Goal: Information Seeking & Learning: Find specific fact

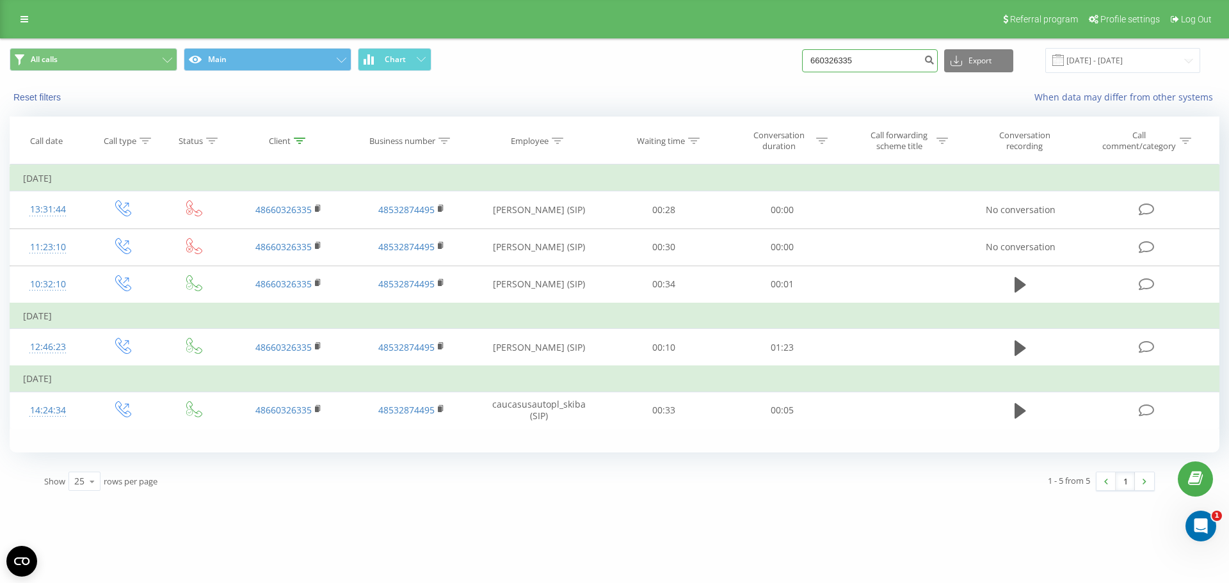
click at [884, 66] on input "660326335" at bounding box center [870, 60] width 136 height 23
paste input "575043787"
click at [884, 66] on input "660326335" at bounding box center [870, 60] width 136 height 23
type input "575043787"
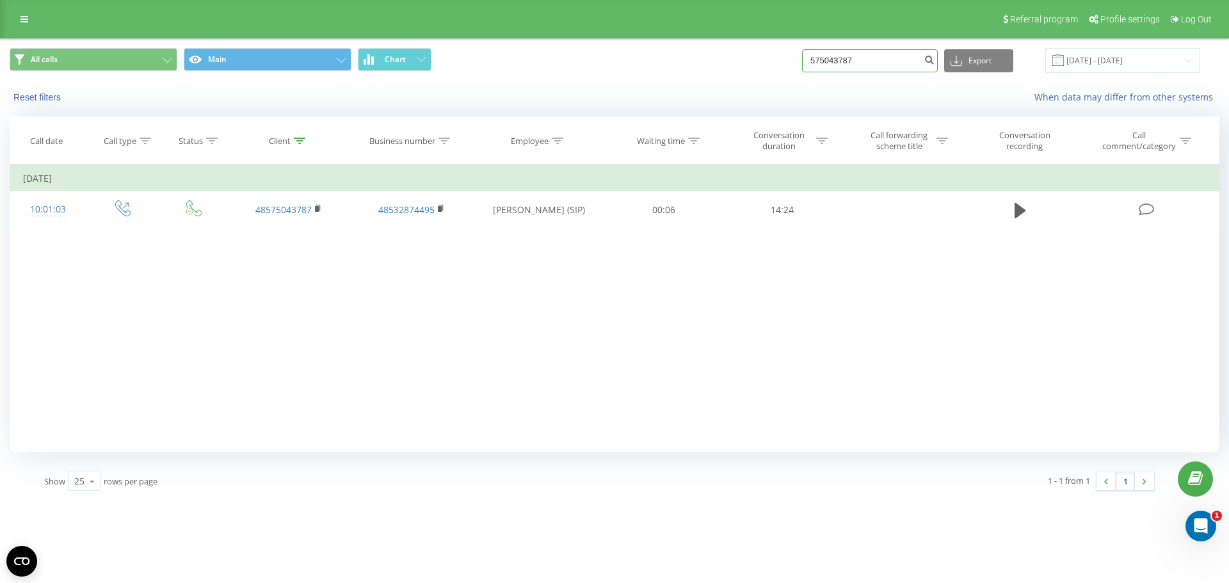
click at [888, 70] on input "575043787" at bounding box center [870, 60] width 136 height 23
paste input "00484586"
click at [888, 70] on input "575043787" at bounding box center [870, 60] width 136 height 23
type input "500484586"
click at [280, 311] on div "Filter by condition Equal Enter value Cancel OK Filter by condition Equal Enter…" at bounding box center [615, 309] width 1210 height 288
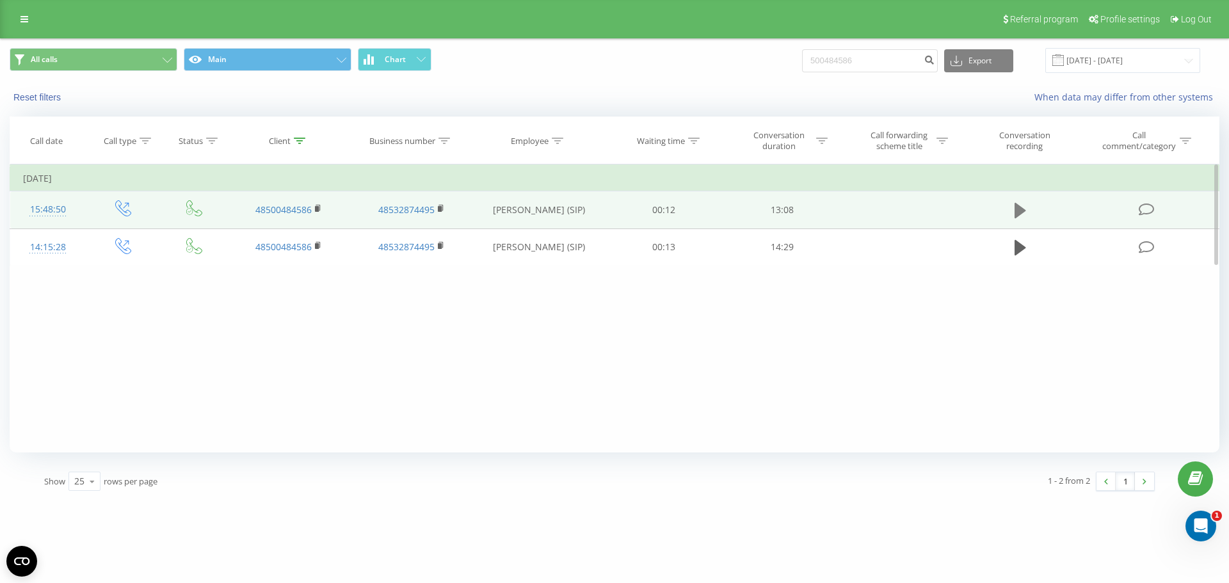
click at [1023, 207] on icon at bounding box center [1021, 211] width 12 height 18
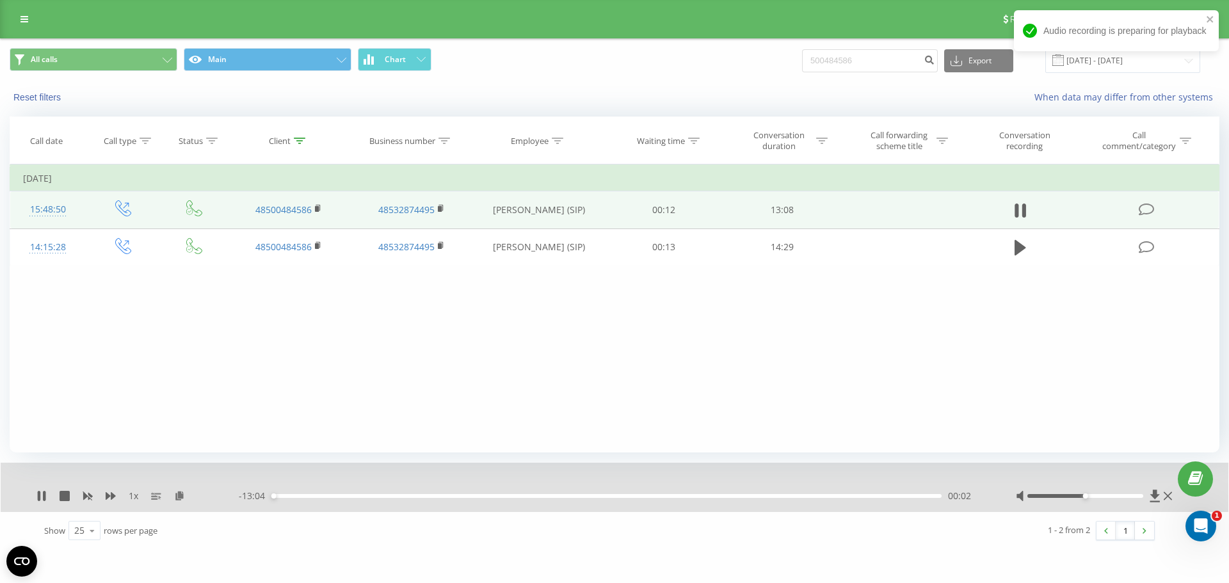
click at [1099, 499] on div at bounding box center [1095, 496] width 159 height 13
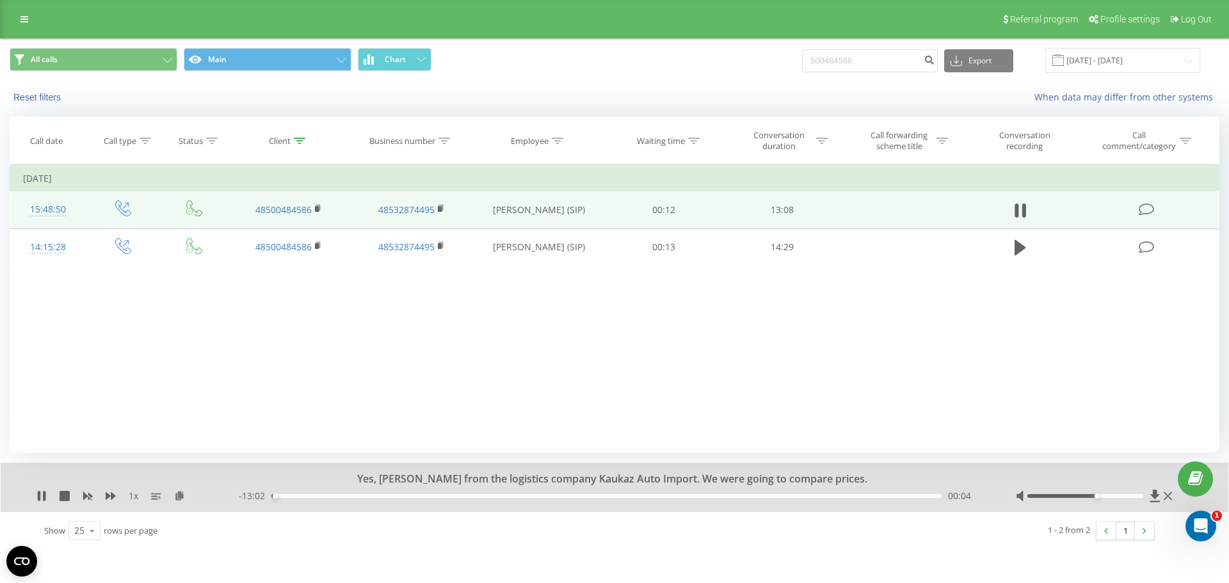
drag, startPoint x: 1087, startPoint y: 496, endPoint x: 1094, endPoint y: 496, distance: 7.0
click at [1094, 496] on div at bounding box center [1086, 496] width 117 height 4
drag, startPoint x: 945, startPoint y: 320, endPoint x: 952, endPoint y: 353, distance: 34.7
click at [951, 353] on div "Filter by condition Equal Enter value Cancel OK Filter by condition Equal Enter…" at bounding box center [615, 309] width 1210 height 288
click at [952, 353] on div "Filter by condition Equal Enter value Cancel OK Filter by condition Equal Enter…" at bounding box center [615, 309] width 1210 height 288
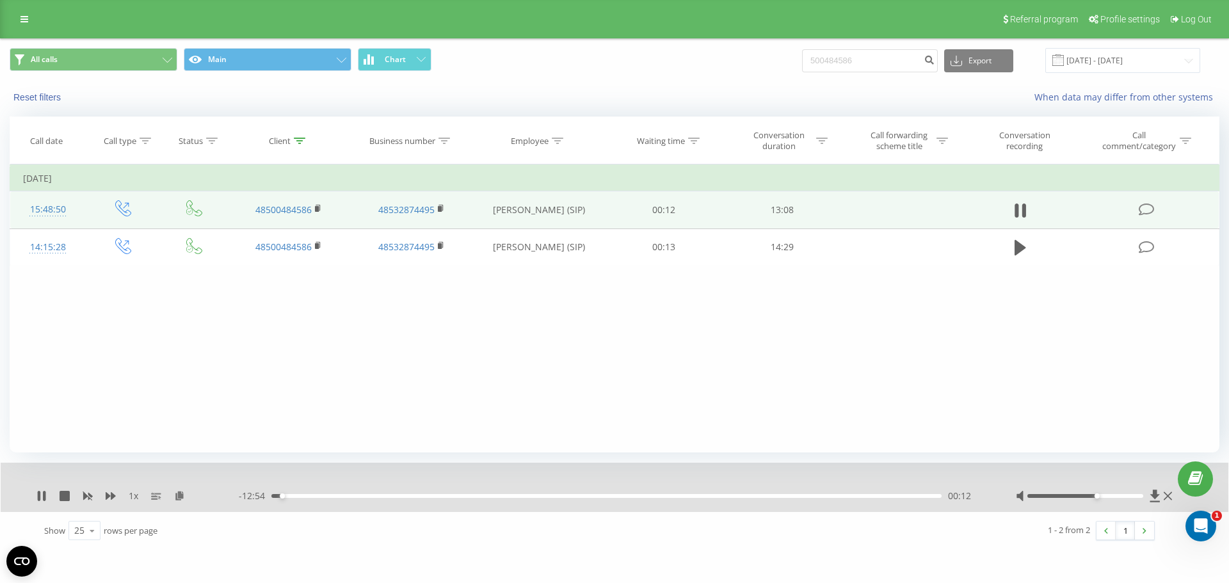
drag, startPoint x: 1071, startPoint y: 286, endPoint x: 918, endPoint y: 317, distance: 156.8
click at [907, 291] on div "Filter by condition Equal Enter value Cancel OK Filter by condition Equal Enter…" at bounding box center [615, 309] width 1210 height 288
click at [921, 325] on div "Filter by condition Equal Enter value Cancel OK Filter by condition Equal Enter…" at bounding box center [615, 309] width 1210 height 288
drag, startPoint x: 584, startPoint y: 495, endPoint x: 765, endPoint y: 514, distance: 181.5
click at [765, 514] on div "1 x - 13:07 00:00 00:00 Show 25 10 25 50 100 rows per page 1 - 2 from 2 1" at bounding box center [615, 506] width 1210 height 86
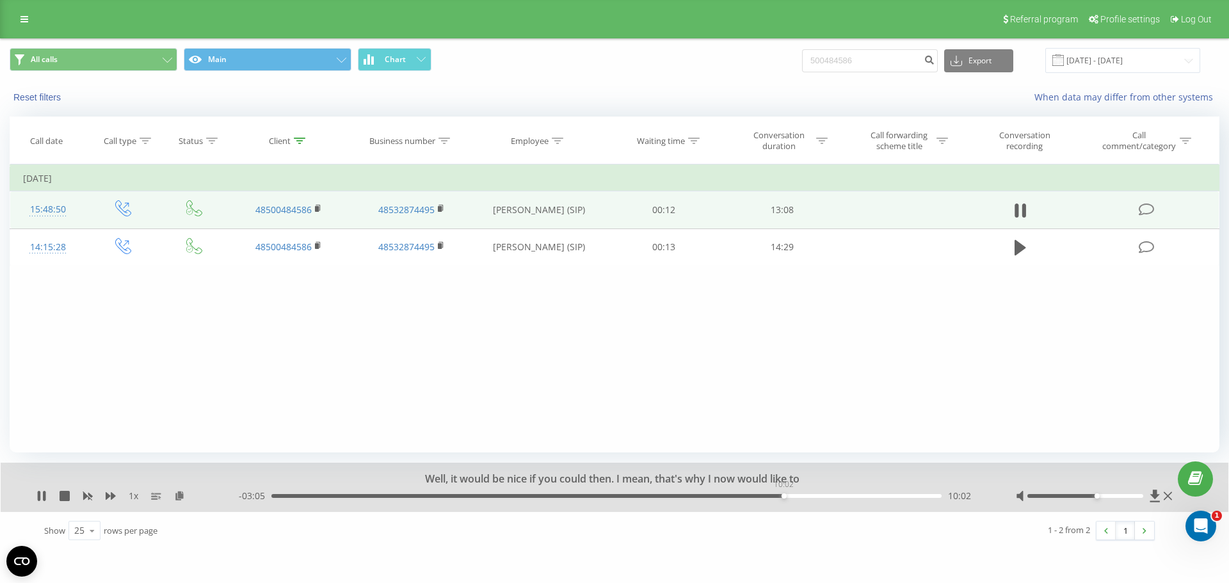
click at [784, 496] on div "10:02" at bounding box center [606, 496] width 670 height 4
drag, startPoint x: 650, startPoint y: 483, endPoint x: 560, endPoint y: 471, distance: 91.0
click at [560, 471] on div "to meet with you. 1 x - 03:01 10:06 10:06" at bounding box center [615, 487] width 1228 height 49
click at [585, 480] on div "to meet with you." at bounding box center [605, 480] width 911 height 14
drag, startPoint x: 565, startPoint y: 480, endPoint x: 697, endPoint y: 480, distance: 131.9
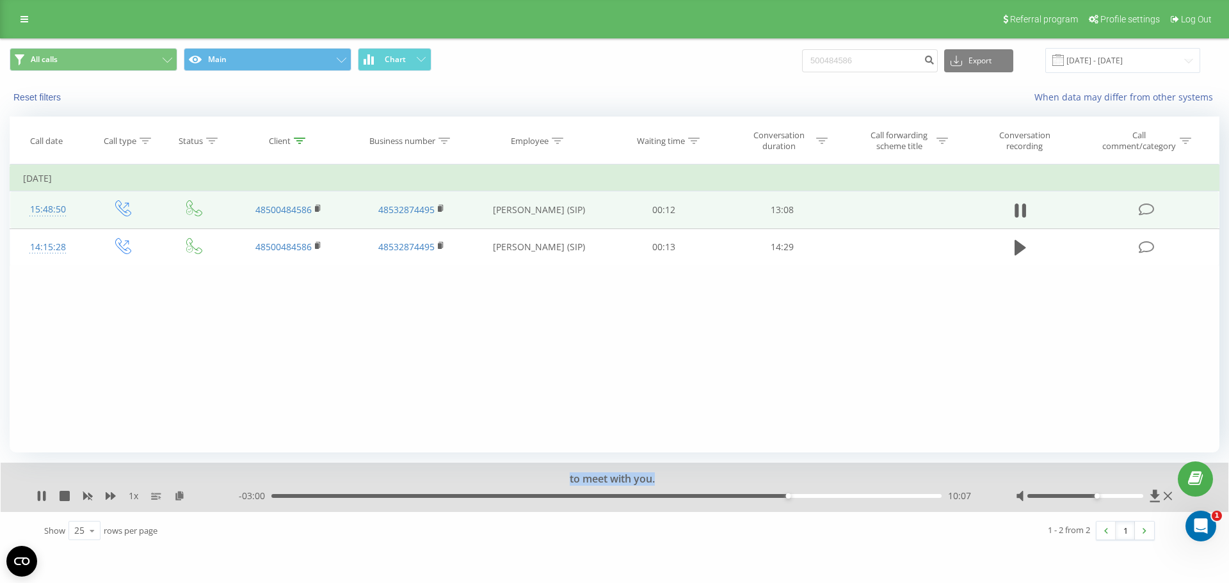
click at [697, 480] on div "to meet with you." at bounding box center [605, 480] width 911 height 14
click at [697, 480] on div at bounding box center [605, 480] width 911 height 14
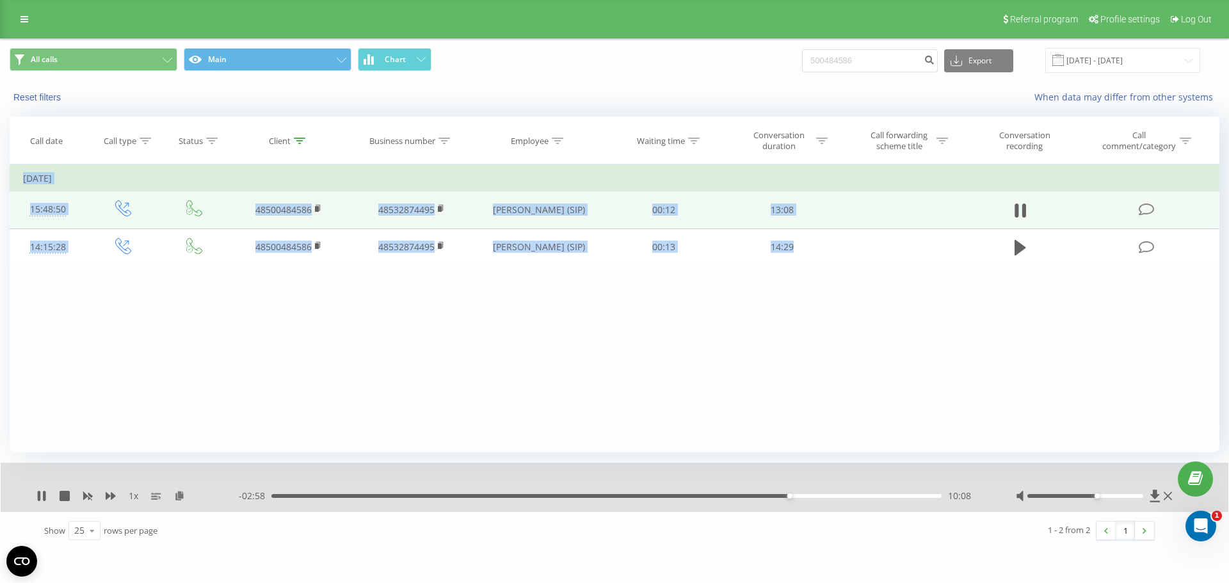
drag, startPoint x: 617, startPoint y: 478, endPoint x: 606, endPoint y: 366, distance: 111.9
click at [606, 368] on div "All calls Main Chart 500484586 Export .csv .xls .xlsx 19.06.2025 - 19.09.2025 R…" at bounding box center [615, 294] width 1210 height 510
click at [606, 366] on div "Filter by condition Equal Enter value Cancel OK Filter by condition Equal Enter…" at bounding box center [615, 309] width 1210 height 288
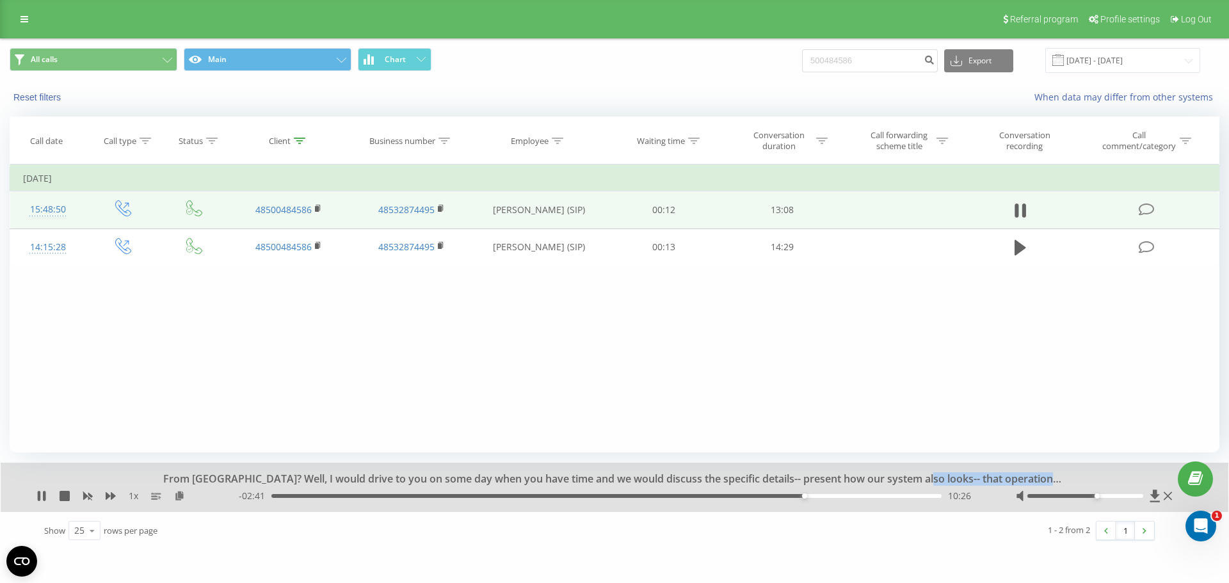
drag, startPoint x: 916, startPoint y: 478, endPoint x: 1051, endPoint y: 477, distance: 134.5
click at [1051, 477] on div "From Lublin? Well, I would drive to you on some day when you have time and we w…" at bounding box center [605, 480] width 911 height 14
drag, startPoint x: 1062, startPoint y: 482, endPoint x: 1039, endPoint y: 478, distance: 22.9
click at [1039, 478] on div "From Lublin? Well, I would drive to you on some day when you have time and we w…" at bounding box center [605, 480] width 911 height 14
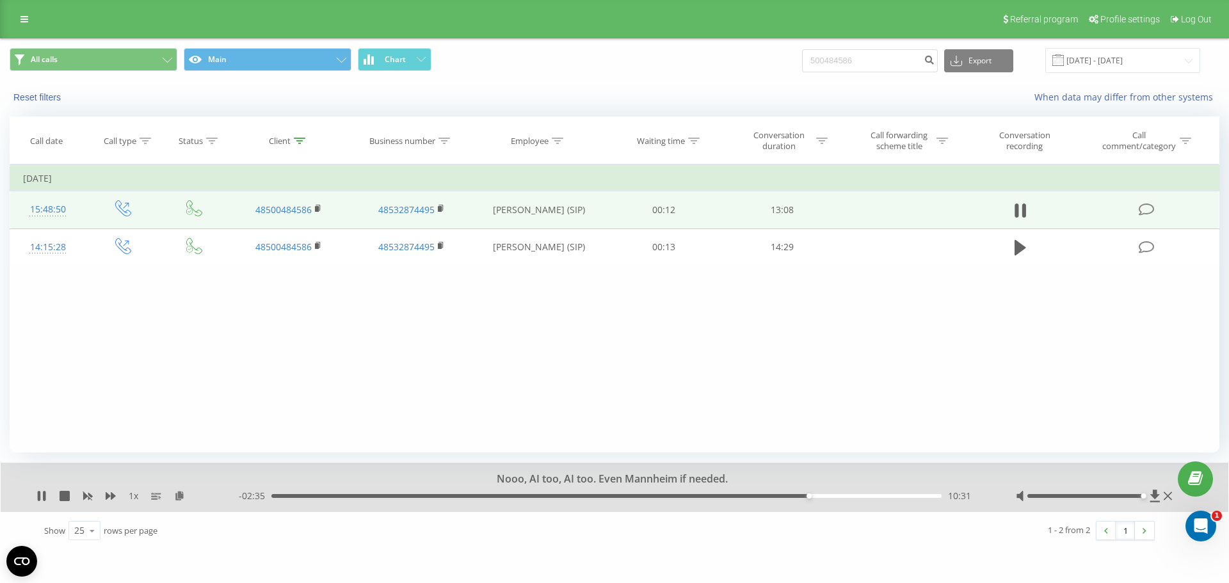
drag, startPoint x: 1097, startPoint y: 496, endPoint x: 1140, endPoint y: 498, distance: 43.6
click at [1140, 498] on div at bounding box center [1086, 496] width 117 height 4
drag, startPoint x: 825, startPoint y: 478, endPoint x: 834, endPoint y: 477, distance: 8.4
click at [834, 477] on div "basis is it? I mean, I've bid, purchased. I don't know if I need to pay a depos…" at bounding box center [605, 480] width 911 height 14
click at [851, 476] on div "There's a one-time thousand-dollar deposit, but this deposit-" at bounding box center [605, 480] width 911 height 14
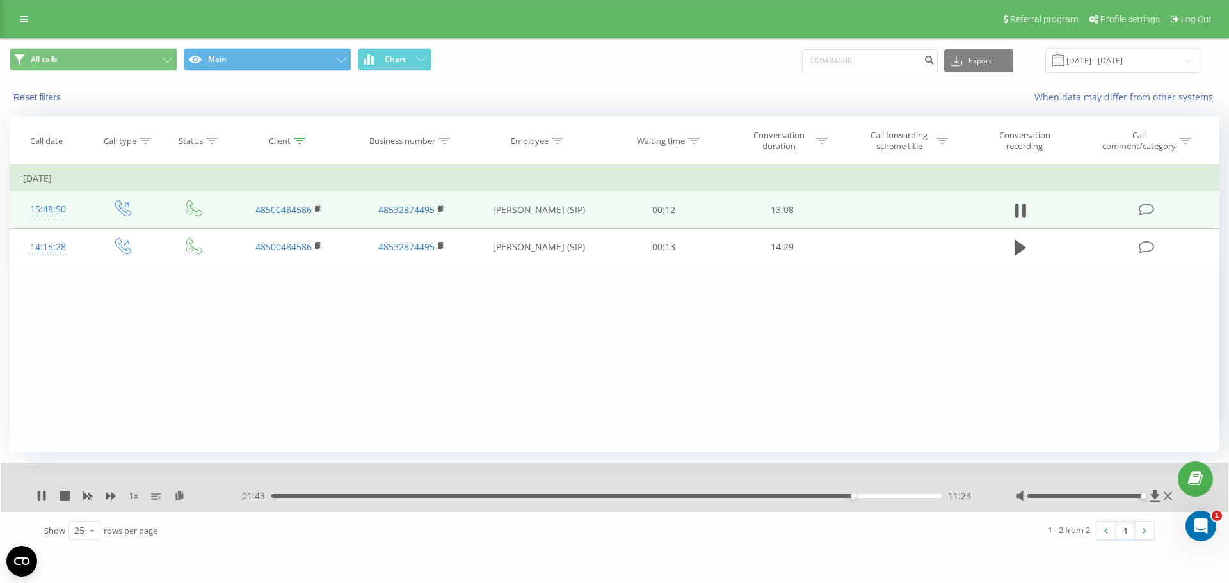
drag, startPoint x: 777, startPoint y: 476, endPoint x: 683, endPoint y: 475, distance: 94.1
click at [683, 475] on div at bounding box center [605, 480] width 911 height 14
drag, startPoint x: 1144, startPoint y: 498, endPoint x: 1167, endPoint y: 496, distance: 23.1
click at [1167, 496] on div at bounding box center [1095, 496] width 159 height 13
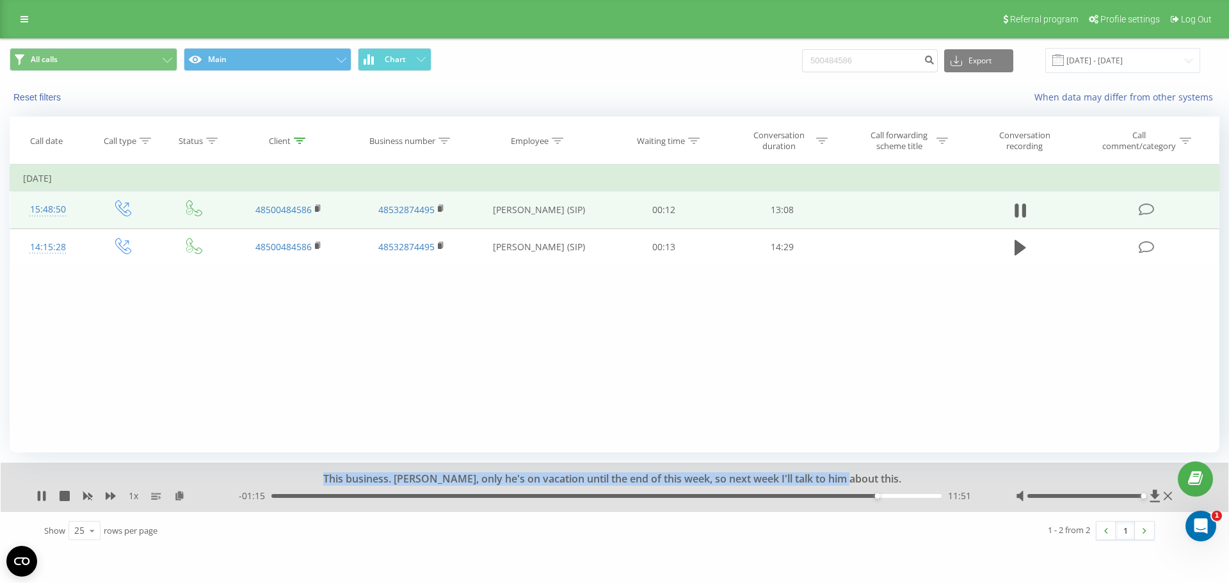
drag, startPoint x: 871, startPoint y: 480, endPoint x: 350, endPoint y: 480, distance: 521.8
click at [350, 480] on div "This business. Eee, only he's on vacation until the end of this week, so next w…" at bounding box center [605, 480] width 911 height 14
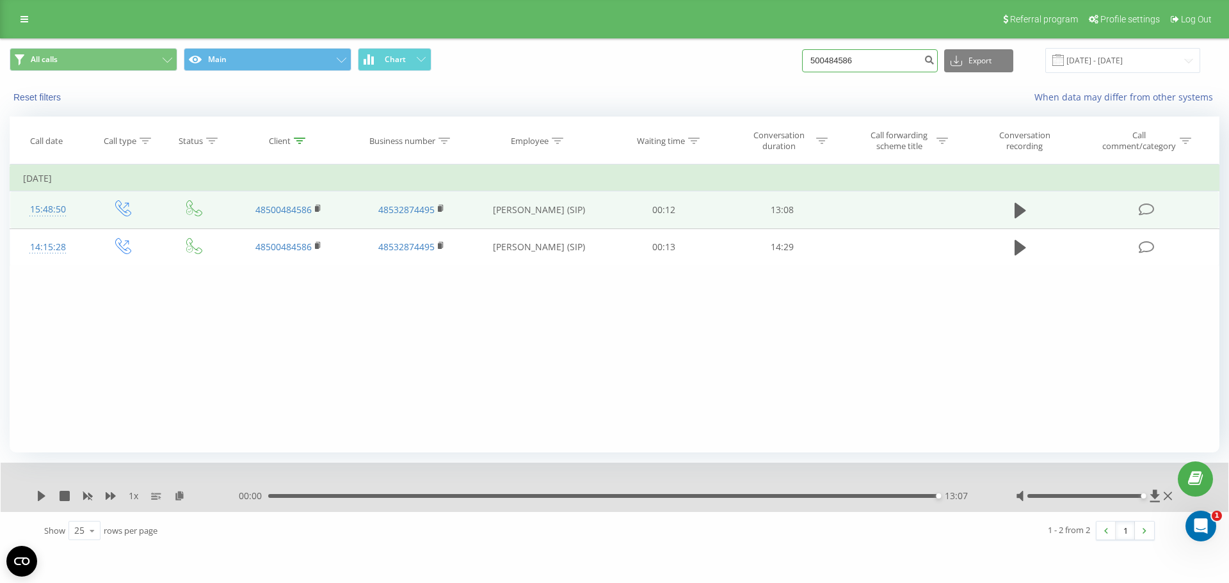
click at [919, 60] on input "500484586" at bounding box center [870, 60] width 136 height 23
paste input "657673001"
type input "657673001"
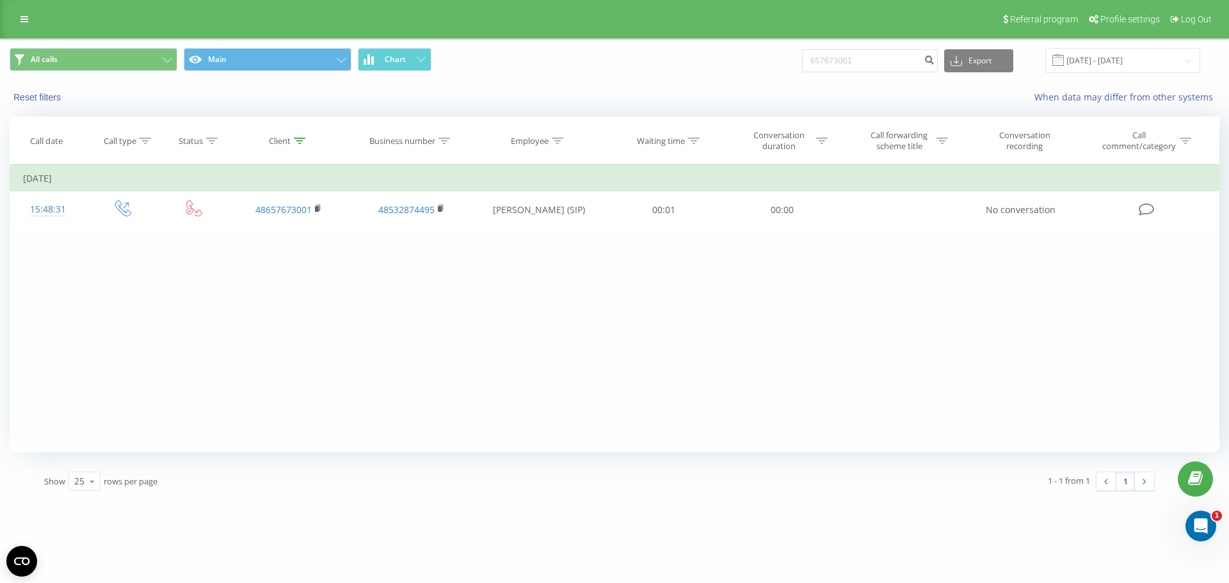
drag, startPoint x: 621, startPoint y: 216, endPoint x: 1200, endPoint y: 312, distance: 586.7
click at [1197, 315] on div "Filter by condition Equal Enter value Cancel OK Filter by condition Equal Enter…" at bounding box center [615, 309] width 1210 height 288
drag, startPoint x: 1191, startPoint y: 240, endPoint x: 923, endPoint y: 329, distance: 282.7
click at [913, 320] on div "Filter by condition Equal Enter value Cancel OK Filter by condition Equal Enter…" at bounding box center [615, 309] width 1210 height 288
click at [963, 369] on div "Filter by condition Equal Enter value Cancel OK Filter by condition Equal Enter…" at bounding box center [615, 309] width 1210 height 288
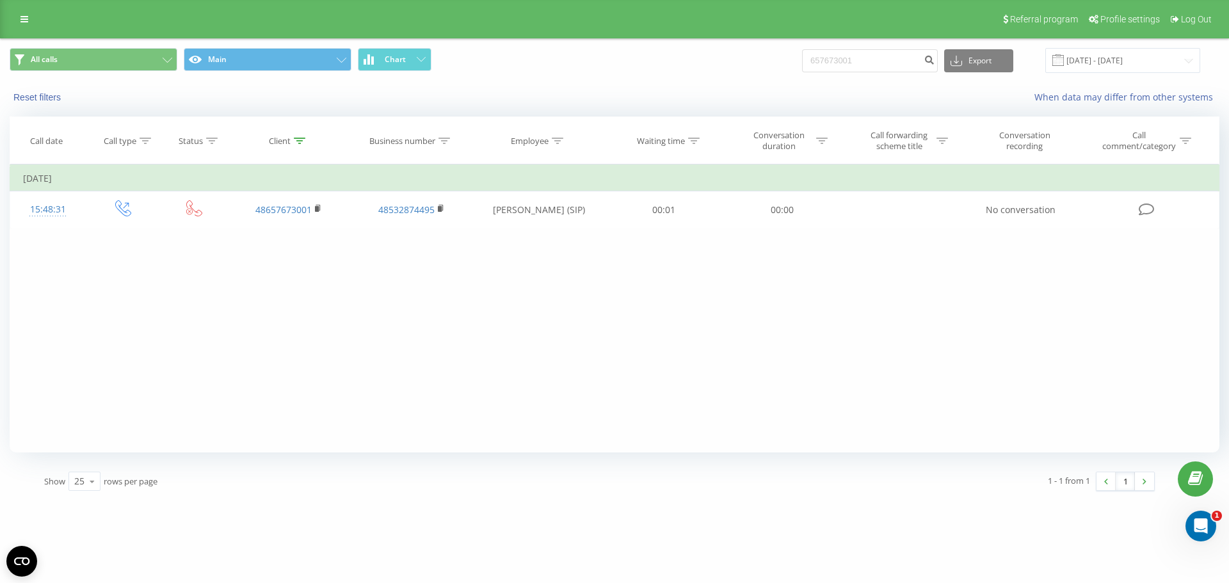
drag, startPoint x: 1017, startPoint y: 368, endPoint x: 915, endPoint y: 323, distance: 111.0
click at [871, 288] on div "Filter by condition Equal Enter value Cancel OK Filter by condition Equal Enter…" at bounding box center [615, 309] width 1210 height 288
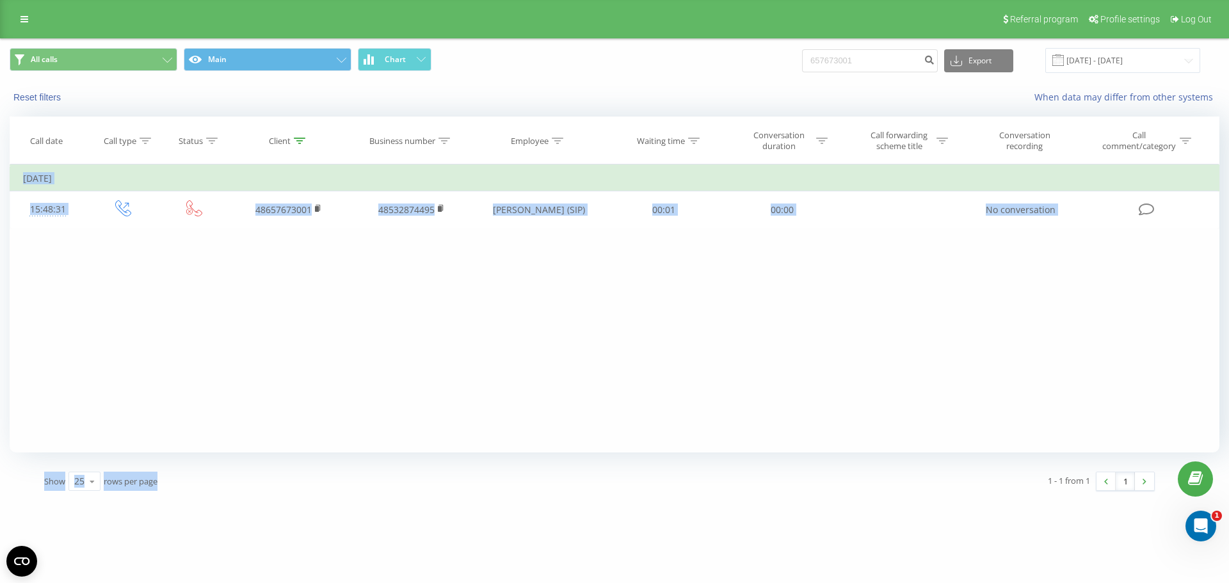
drag, startPoint x: 964, startPoint y: 486, endPoint x: 909, endPoint y: 518, distance: 63.7
click at [759, 455] on div "caucasusauto.pl 657673001 Projects caucasusauto.pl Dashboard Call center Call l…" at bounding box center [614, 291] width 1229 height 583
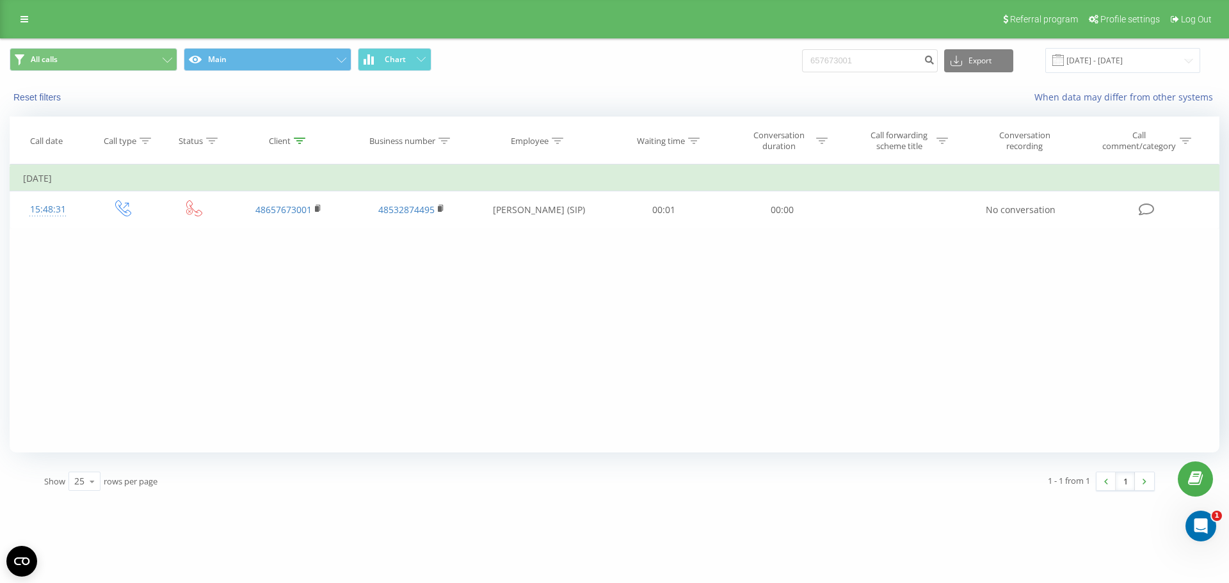
click at [1080, 567] on div "caucasusauto.pl 657673001 Projects caucasusauto.pl Dashboard Call center Call l…" at bounding box center [614, 291] width 1229 height 583
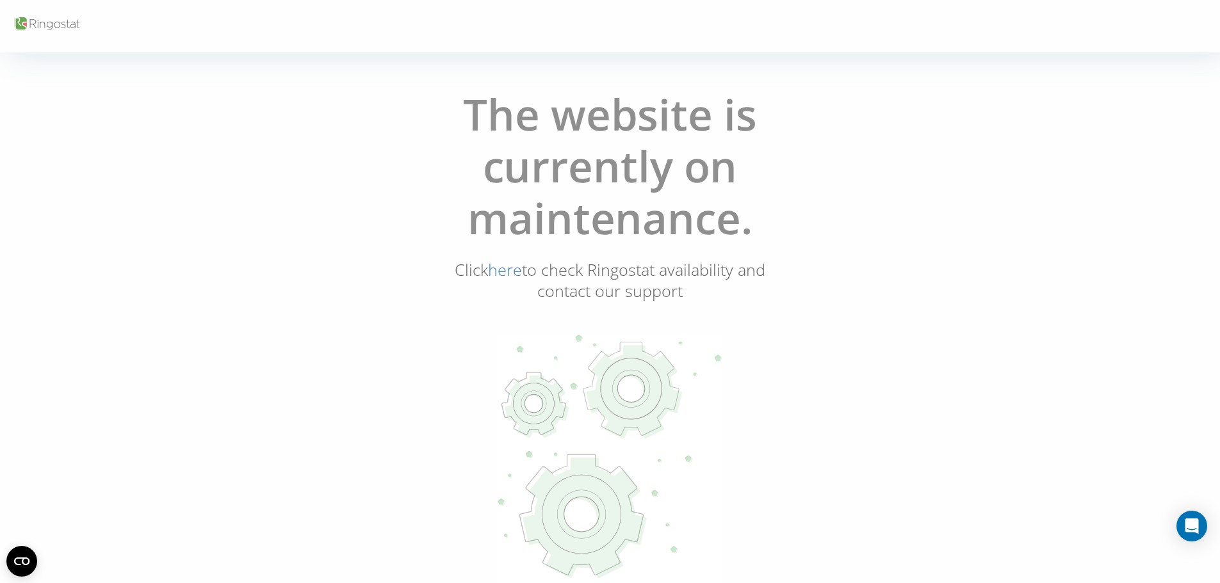
click at [458, 1] on body "The website is currently on maintenance. Click here to check Ringostat availabi…" at bounding box center [610, 291] width 1220 height 583
drag, startPoint x: 478, startPoint y: 12, endPoint x: 483, endPoint y: 18, distance: 8.6
click at [483, 18] on div at bounding box center [610, 26] width 1220 height 53
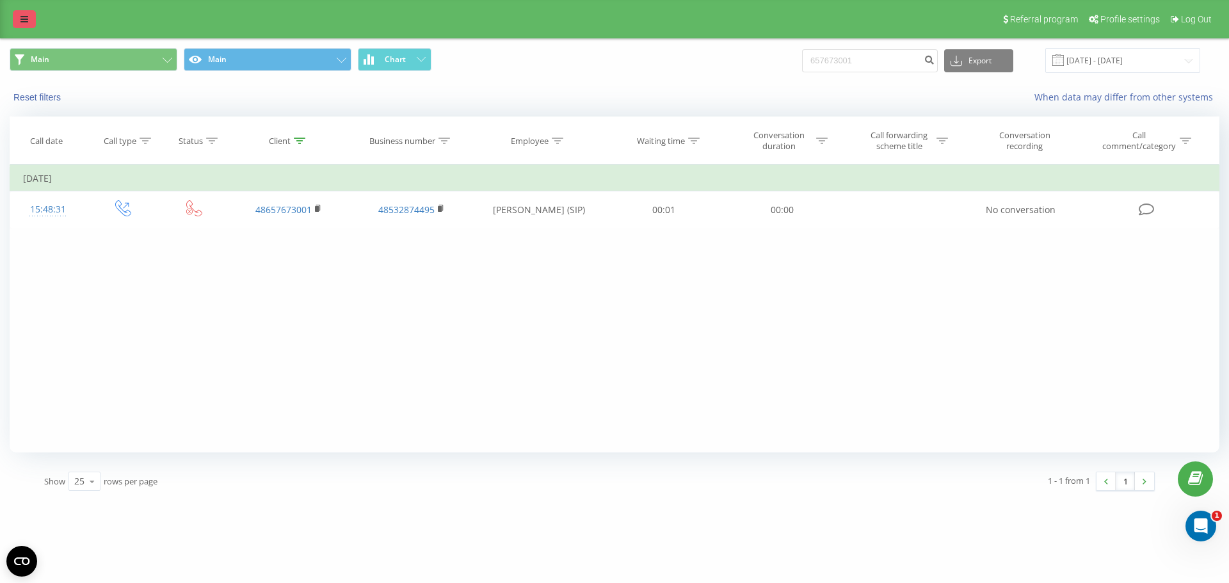
click at [24, 15] on link at bounding box center [24, 19] width 23 height 18
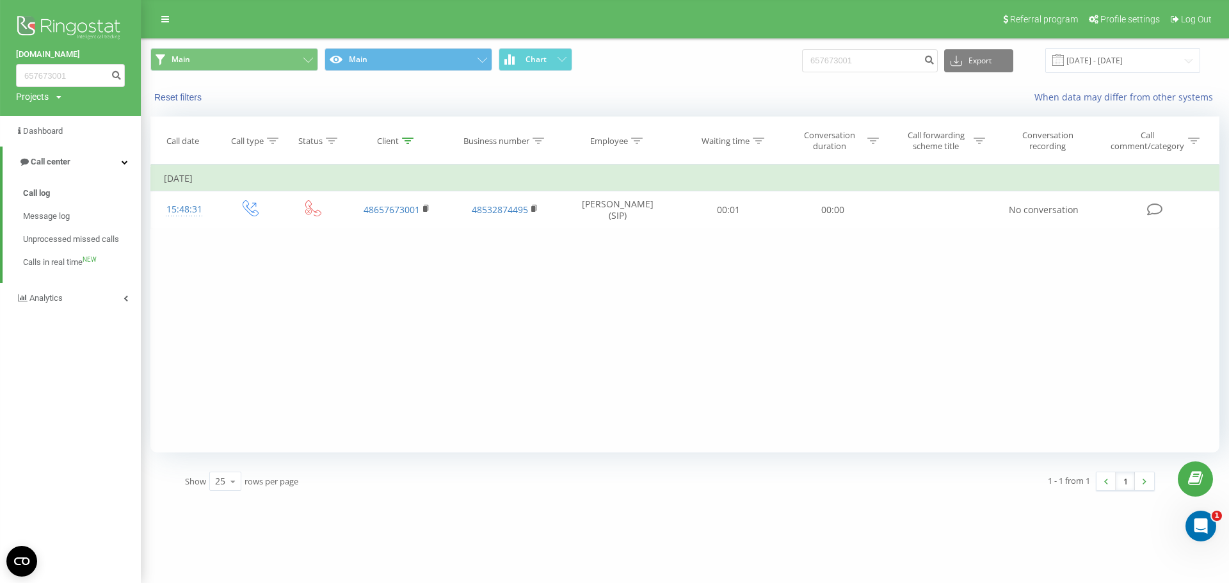
drag, startPoint x: 316, startPoint y: 111, endPoint x: 206, endPoint y: 79, distance: 115.1
click at [316, 111] on div "Reset filters When data may differ from other systems" at bounding box center [685, 97] width 1087 height 31
click at [175, 27] on link at bounding box center [165, 19] width 23 height 18
